Goal: Contribute content

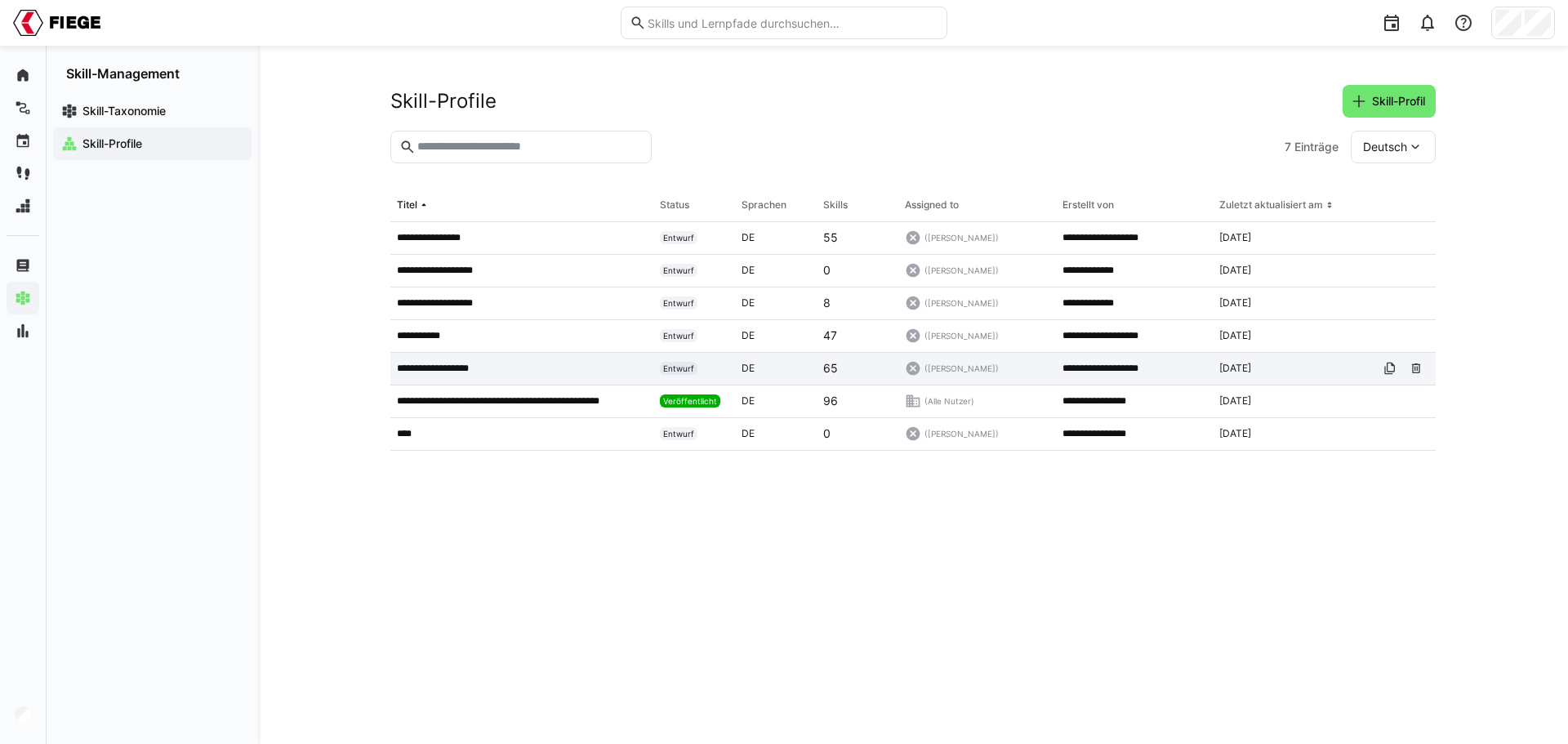
click at [429, 365] on p "**********" at bounding box center [443, 369] width 92 height 13
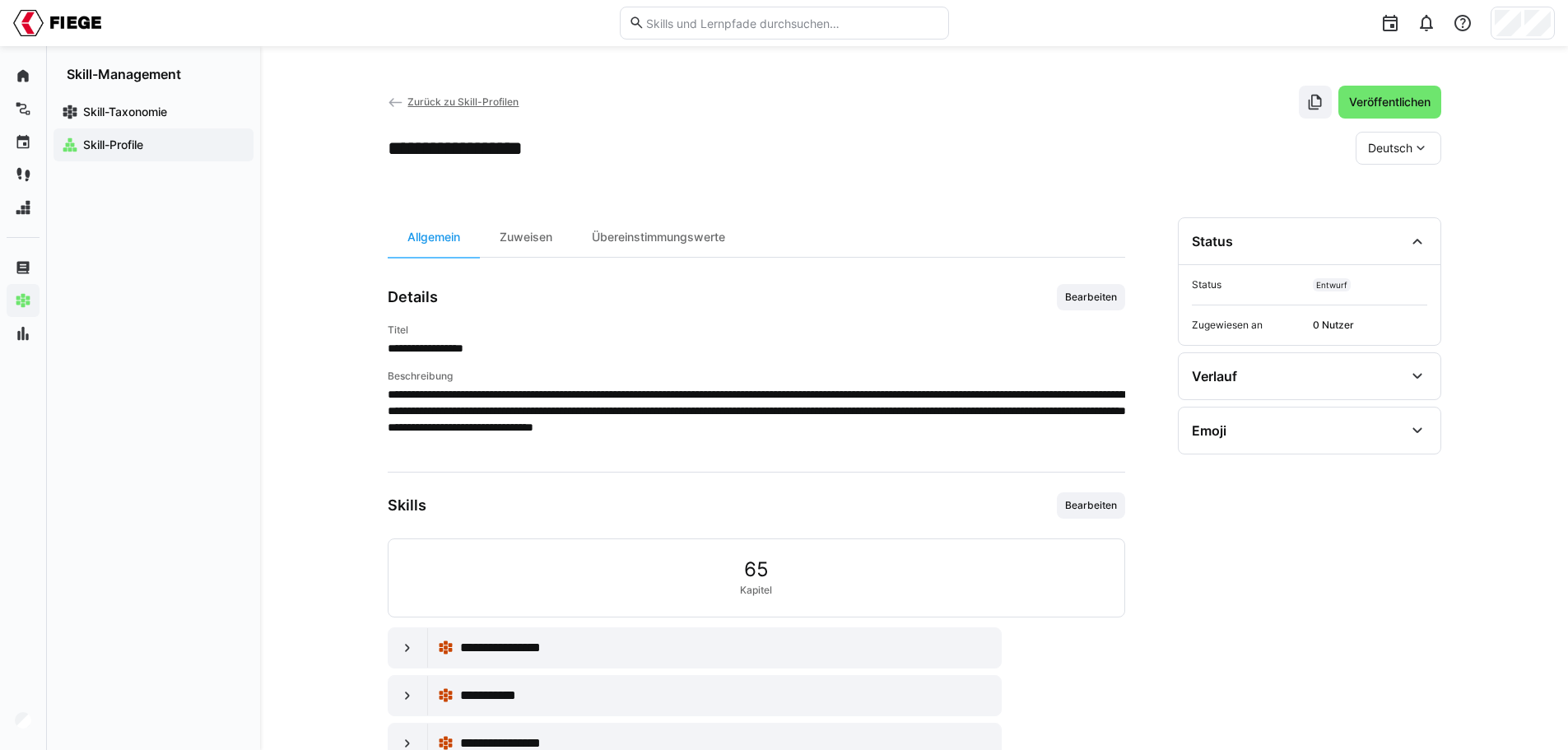
click at [146, 142] on span "Skill-Profile" at bounding box center [163, 144] width 164 height 16
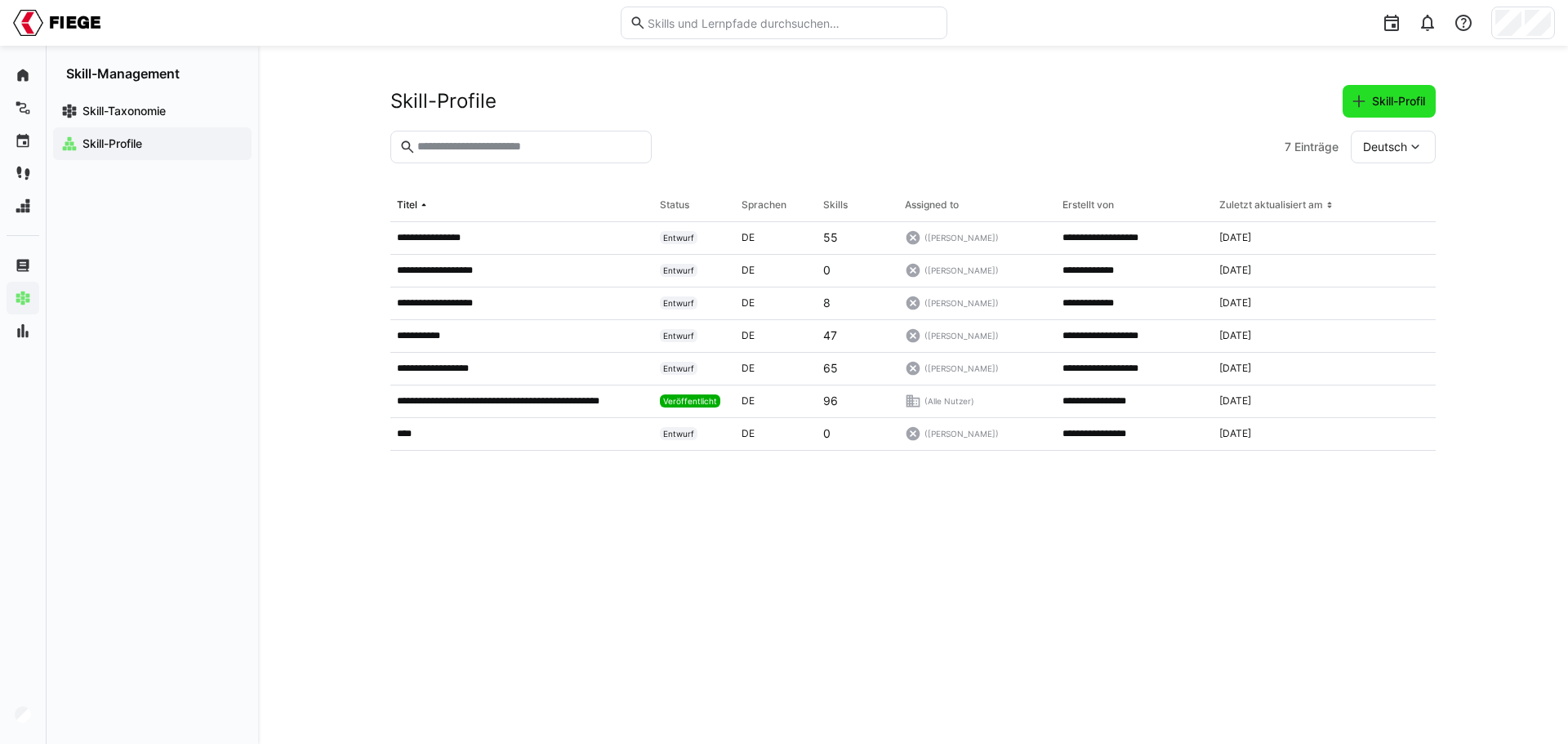
click at [1369, 104] on span "Skill-Profil" at bounding box center [1398, 101] width 58 height 16
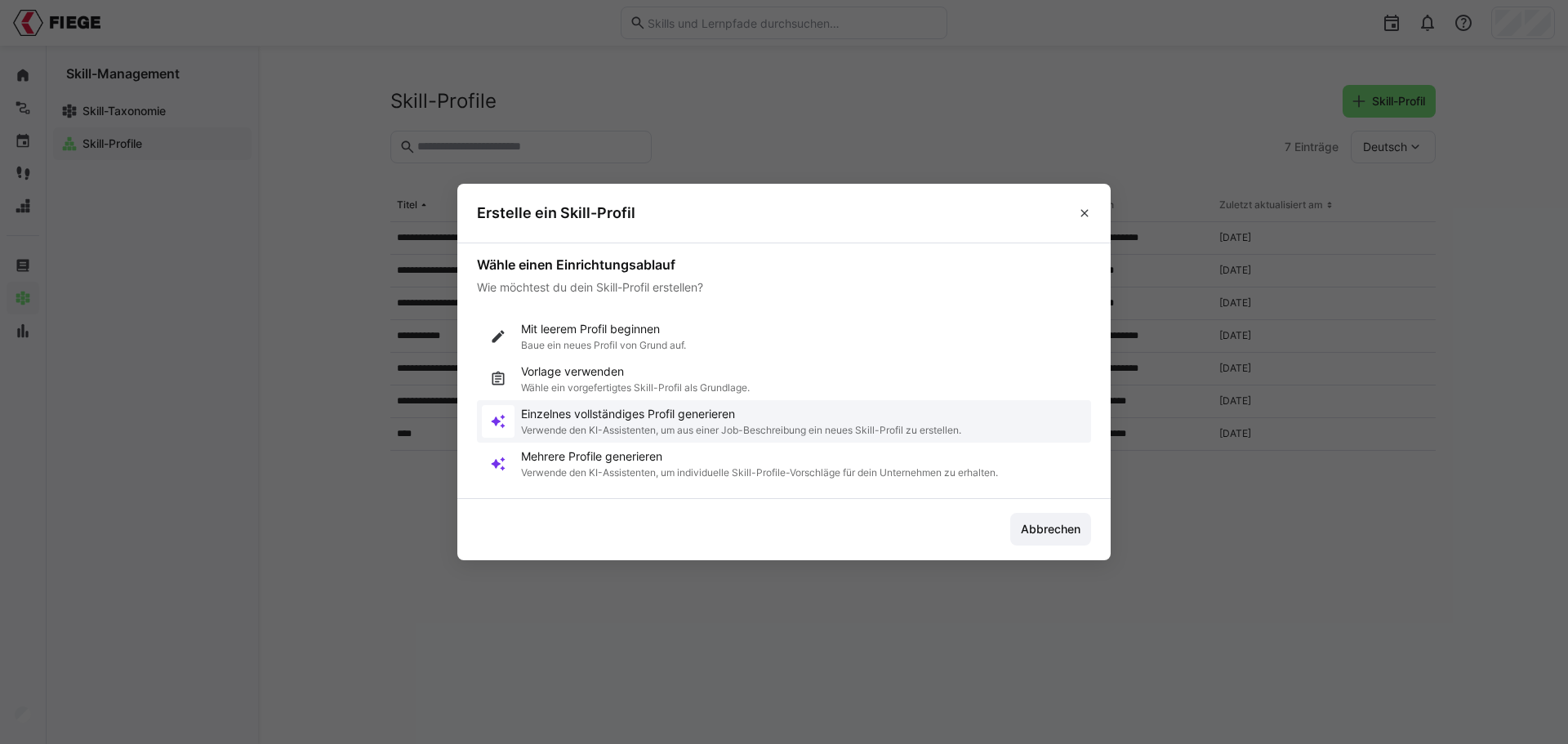
click at [637, 414] on p "Einzelnes vollständiges Profil generieren" at bounding box center [741, 414] width 440 height 16
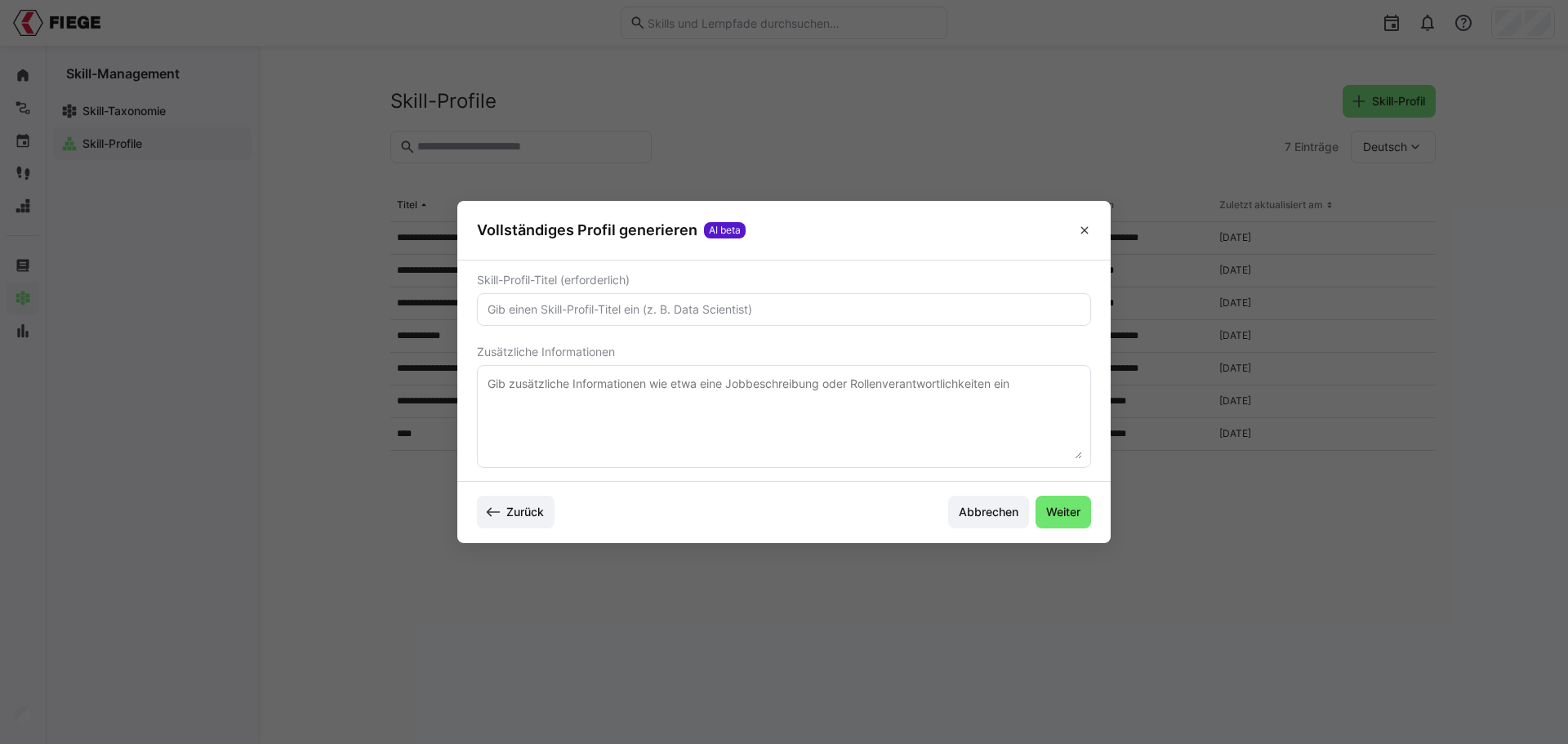
click at [628, 304] on input "text" at bounding box center [783, 309] width 596 height 14
type input "Controller"
click at [604, 387] on textarea at bounding box center [783, 417] width 596 height 84
click at [519, 400] on textarea at bounding box center [783, 417] width 596 height 84
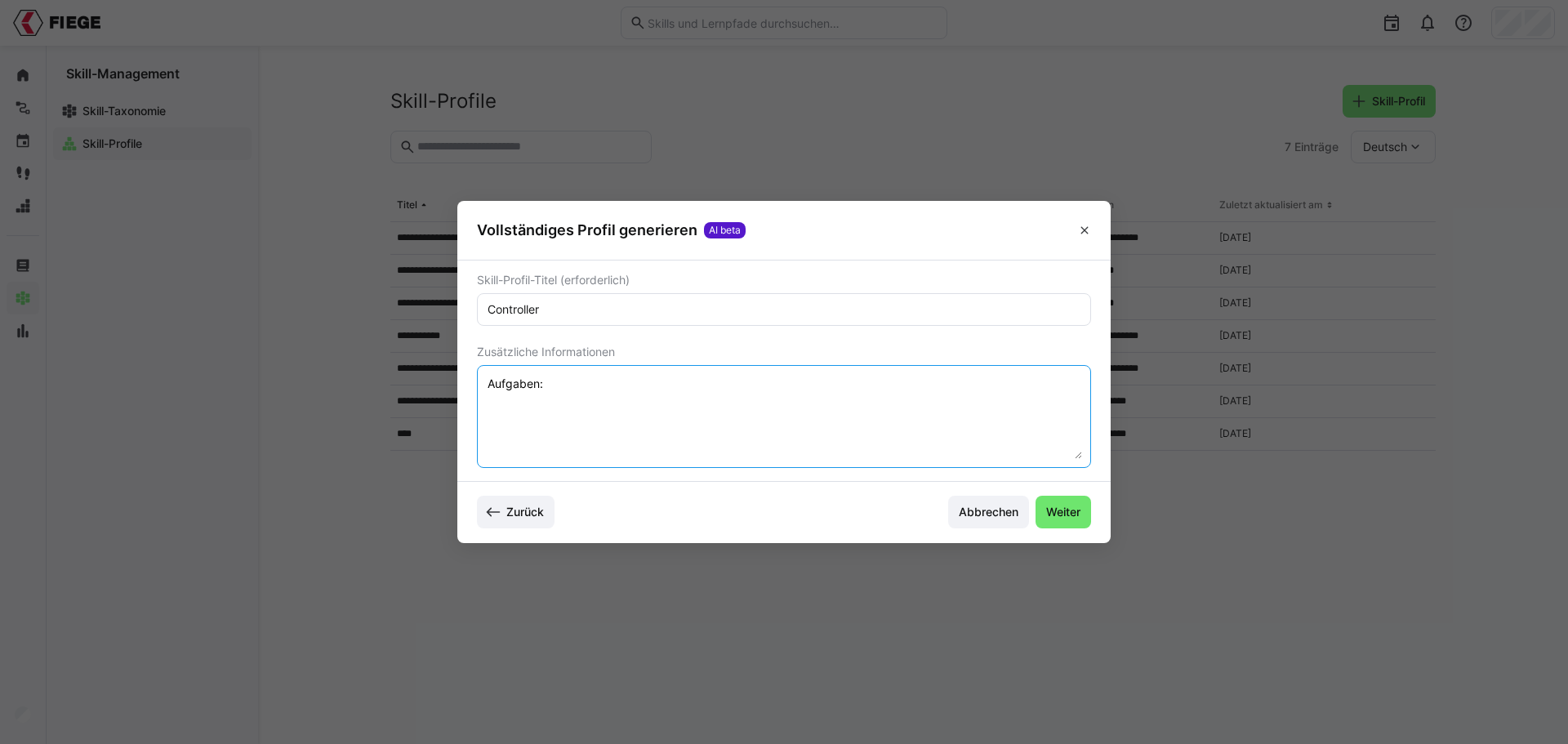
paste textarea "Monats-, Quartals- und Jahresabschlüsse vorbereiten und analysieren – inklusive…"
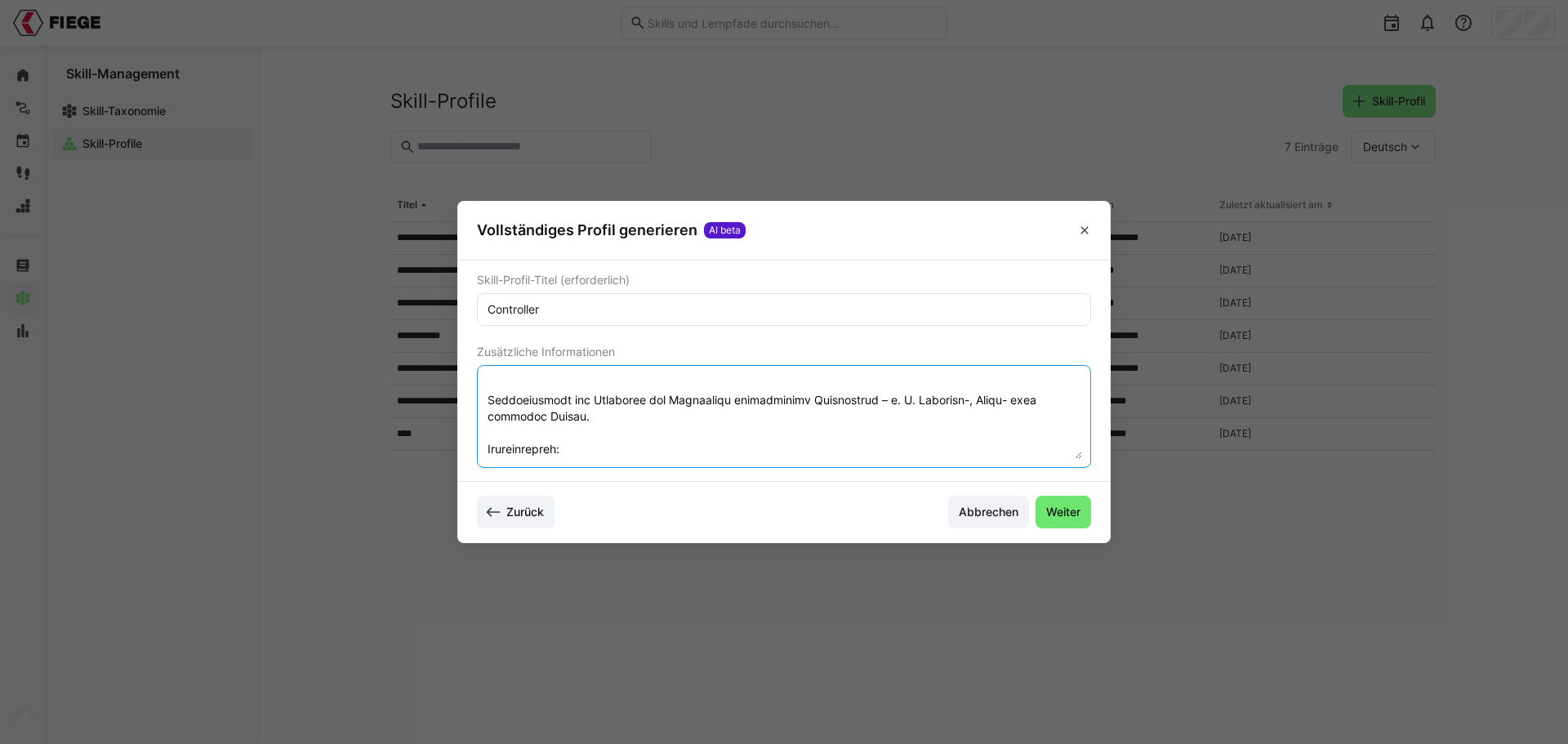
scroll to position [405, 0]
click at [569, 456] on textarea at bounding box center [783, 417] width 596 height 84
paste textarea "Abgeschlossenes wirtschaftswissenschaftliches Studium (BWL, Wirtschaftsinformat…"
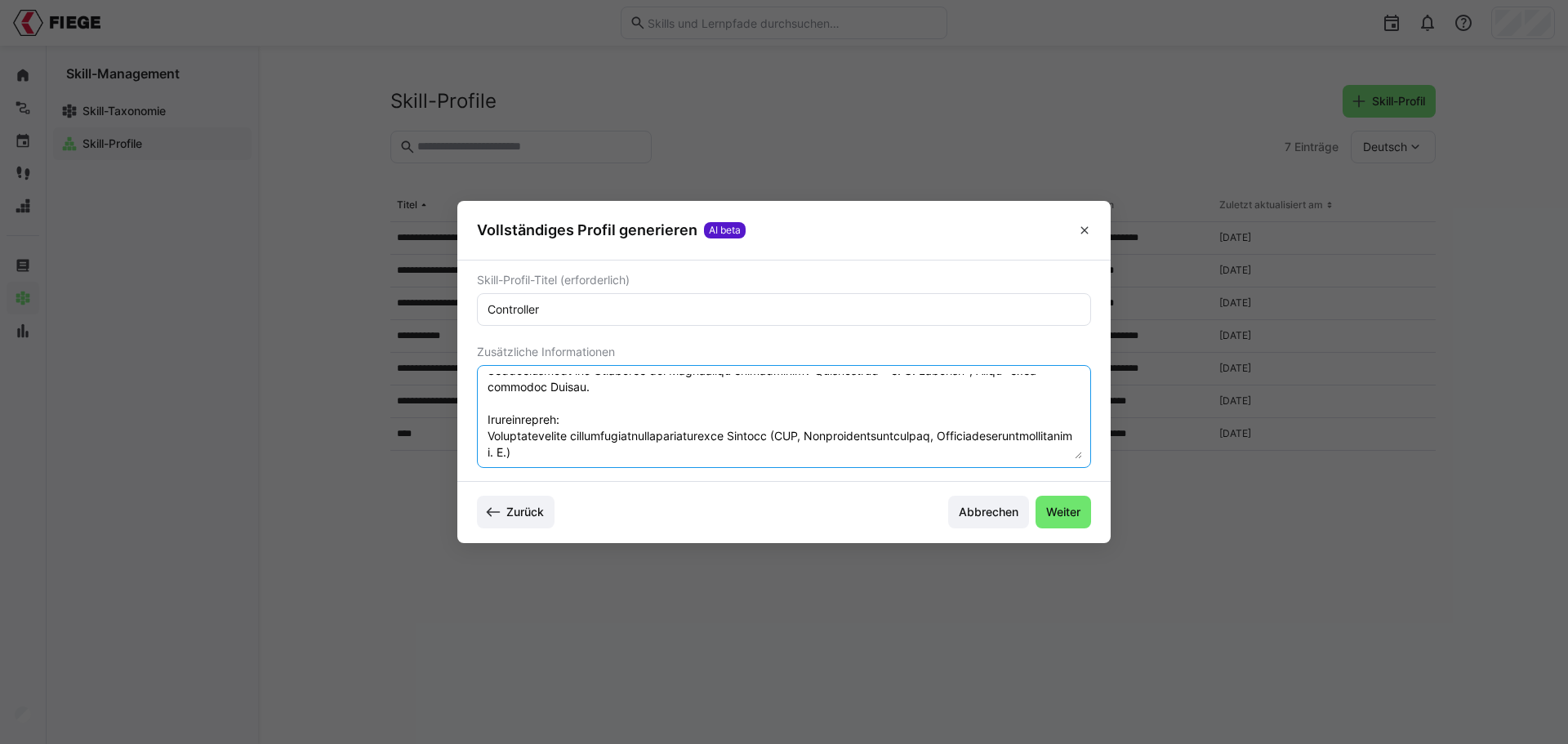
scroll to position [683, 0]
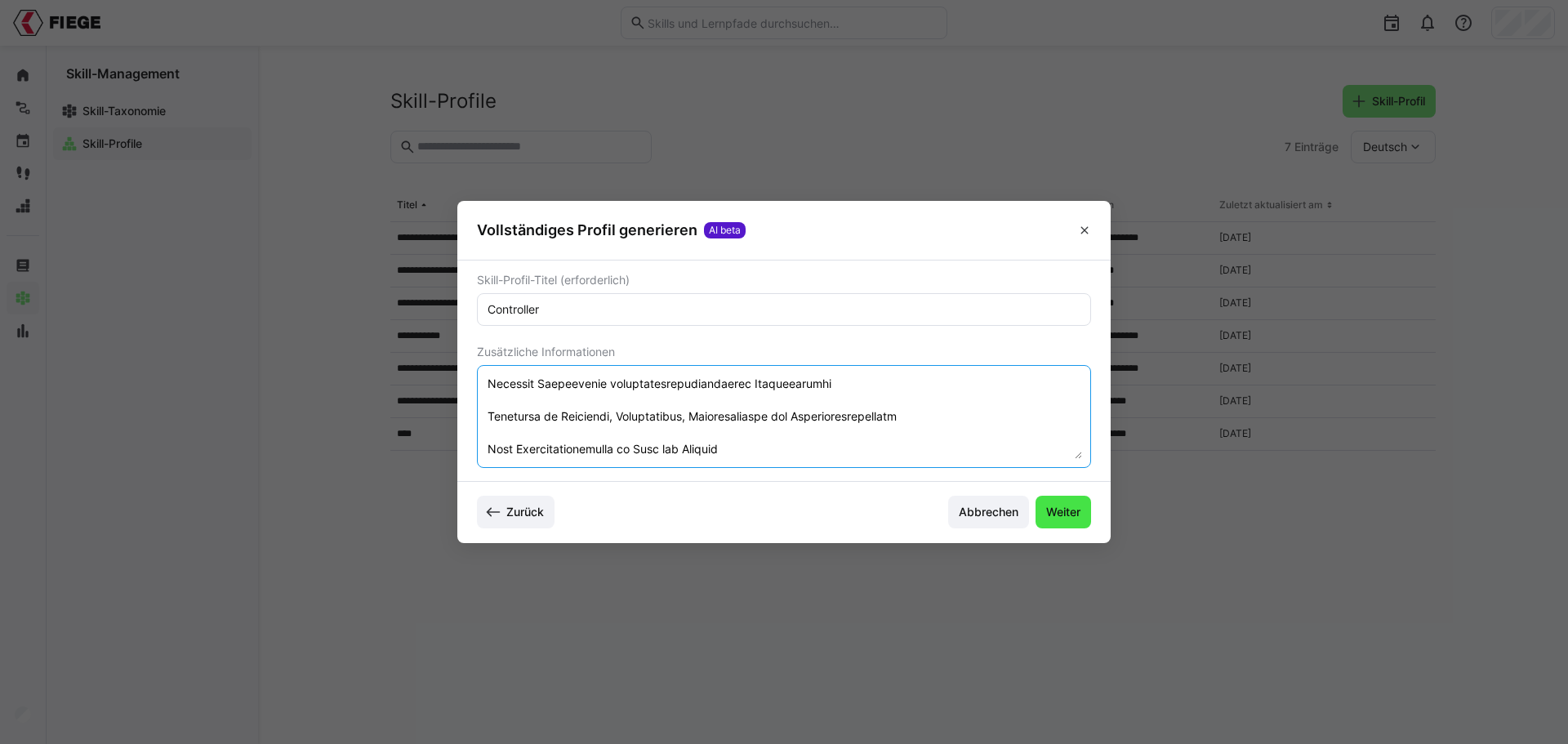
type textarea "Aufgaben: Monats-, Quartals- und Jahresabschlüsse vorbereiten und analysieren –…"
click at [1066, 506] on span "Weiter" at bounding box center [1062, 512] width 39 height 16
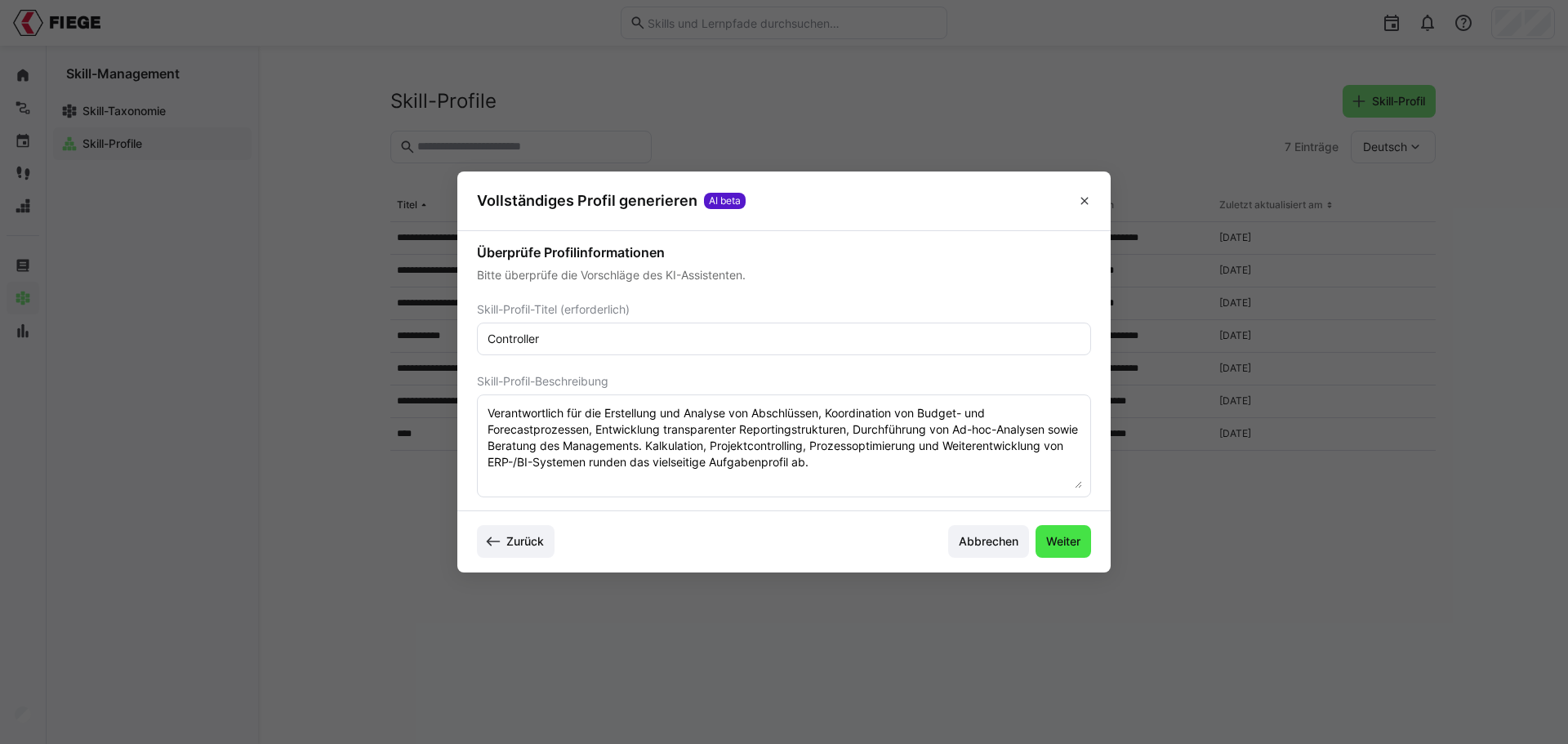
click at [1067, 544] on span "Weiter" at bounding box center [1062, 541] width 39 height 16
